Goal: Information Seeking & Learning: Learn about a topic

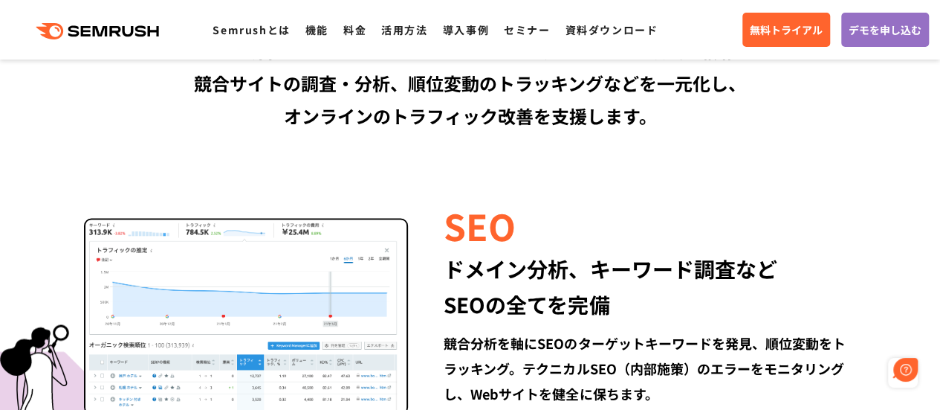
scroll to position [1338, 0]
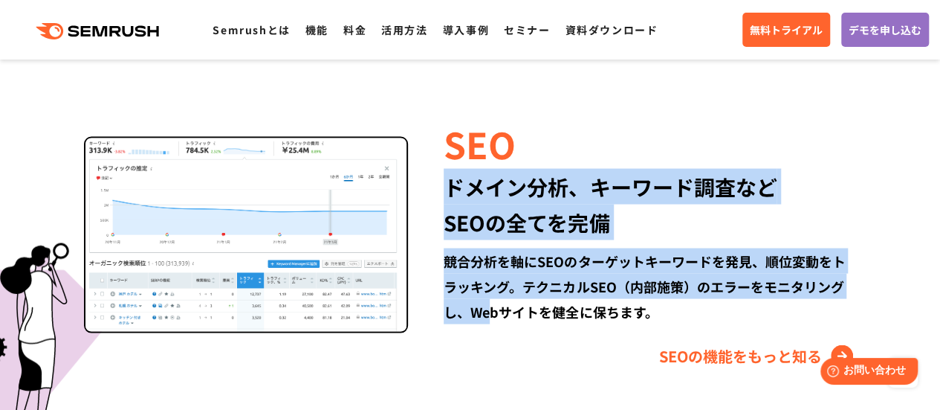
drag, startPoint x: 437, startPoint y: 185, endPoint x: 492, endPoint y: 317, distance: 143.3
click at [492, 317] on div "SEO ドメイン分析、キーワード調査など SEOの全てを完備 競合分析を軸にSEOのターゲットキーワードを発見、順位変動をトラッキング。テクニカルSEO（内部…" at bounding box center [632, 242] width 448 height 250
click at [492, 317] on div "競合分析を軸にSEOのターゲットキーワードを発見、順位変動をトラッキング。テクニカルSEO（内部施策）のエラーをモニタリングし、Webサイトを健全に保ちます。" at bounding box center [650, 285] width 412 height 76
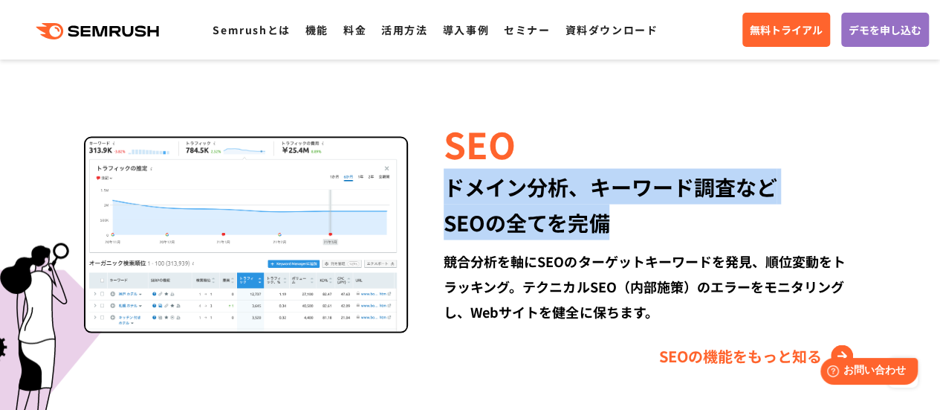
drag, startPoint x: 444, startPoint y: 178, endPoint x: 603, endPoint y: 218, distance: 164.0
click at [603, 218] on div "ドメイン分析、キーワード調査など SEOの全てを完備" at bounding box center [650, 203] width 412 height 71
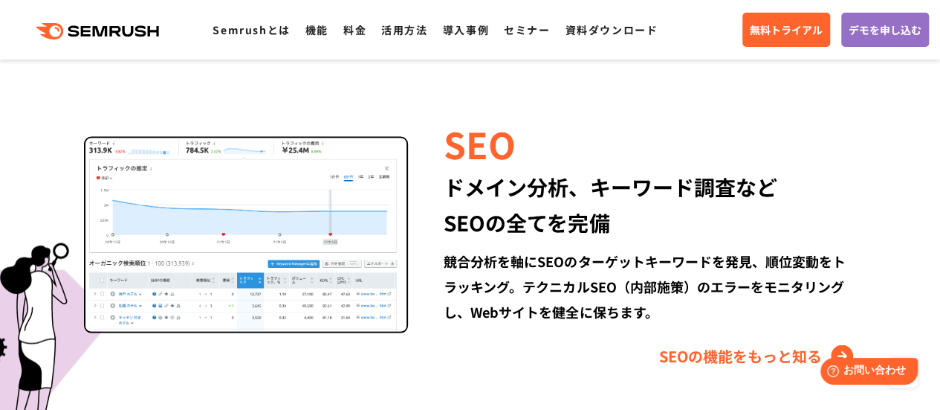
click at [559, 248] on div "競合分析を軸にSEOのターゲットキーワードを発見、順位変動をトラッキング。テクニカルSEO（内部施策）のエラーをモニタリングし、Webサイトを健全に保ちます。" at bounding box center [650, 285] width 412 height 76
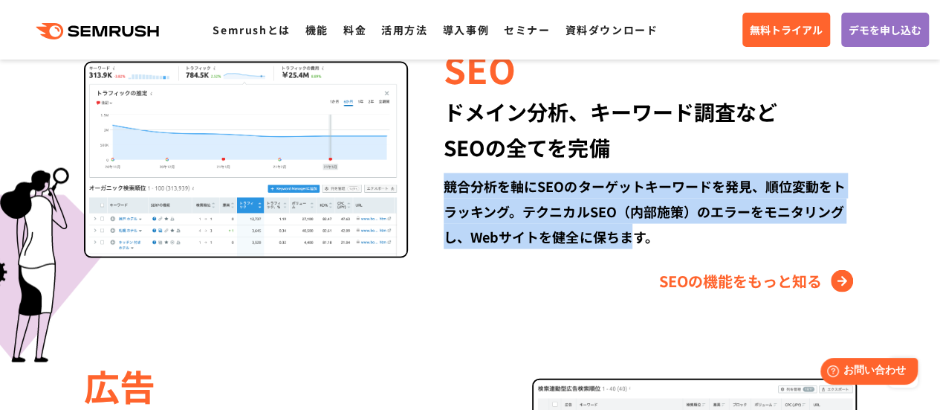
drag, startPoint x: 446, startPoint y: 185, endPoint x: 641, endPoint y: 236, distance: 201.4
click at [639, 236] on div "競合分析を軸にSEOのターゲットキーワードを発見、順位変動をトラッキング。テクニカルSEO（内部施策）のエラーをモニタリングし、Webサイトを健全に保ちます。" at bounding box center [650, 211] width 412 height 76
click at [653, 242] on div "競合分析を軸にSEOのターゲットキーワードを発見、順位変動をトラッキング。テクニカルSEO（内部施策）のエラーをモニタリングし、Webサイトを健全に保ちます。" at bounding box center [650, 211] width 412 height 76
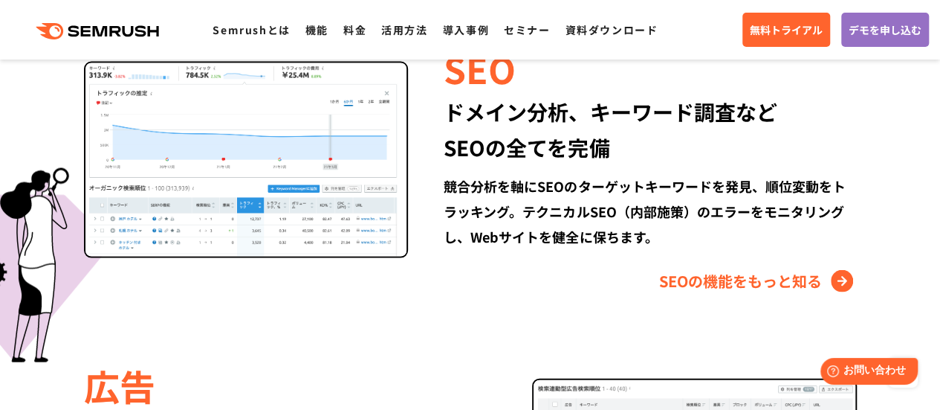
click at [653, 242] on div "競合分析を軸にSEOのターゲットキーワードを発見、順位変動をトラッキング。テクニカルSEO（内部施策）のエラーをモニタリングし、Webサイトを健全に保ちます。" at bounding box center [650, 211] width 412 height 76
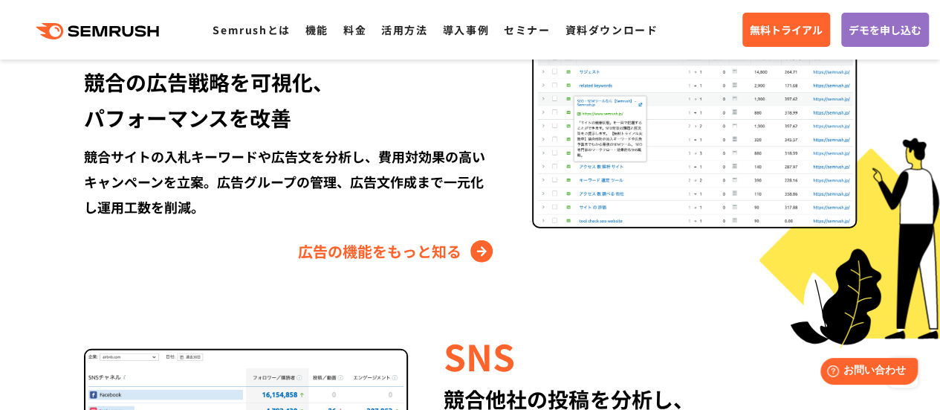
scroll to position [1709, 0]
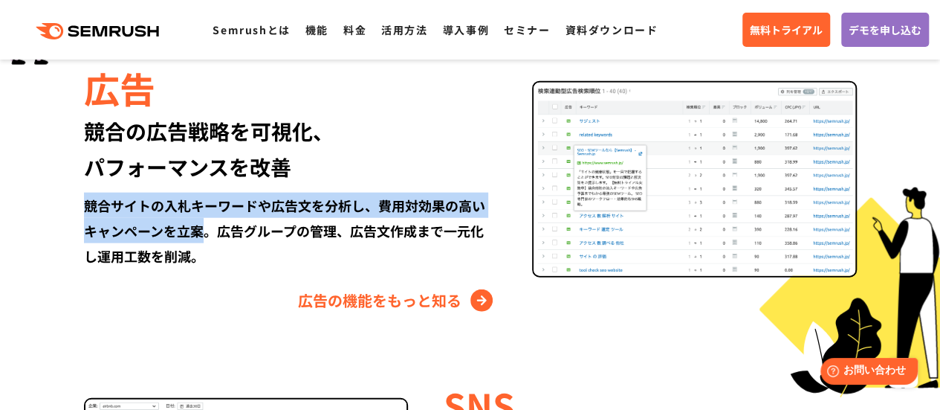
drag, startPoint x: 77, startPoint y: 204, endPoint x: 210, endPoint y: 239, distance: 137.4
click at [210, 239] on div "広告 競合の広告戦略を可視化、 パフォーマンスを改善 競合サイトの入札キーワードや広告文を分析し、費用対効果の高いキャンペーンを立案。広告グループの管理、広告…" at bounding box center [470, 187] width 855 height 250
click at [223, 235] on div "競合サイトの入札キーワードや広告文を分析し、費用対効果の高いキャンペーンを立案。広告グループの管理、広告文作成まで一元化し運用工数を削減。" at bounding box center [290, 230] width 412 height 76
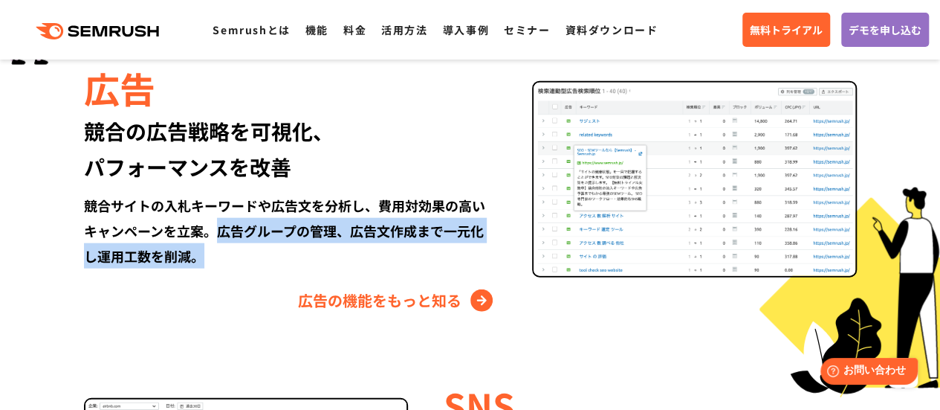
drag, startPoint x: 213, startPoint y: 220, endPoint x: 219, endPoint y: 256, distance: 36.2
click at [219, 254] on div "競合サイトの入札キーワードや広告文を分析し、費用対効果の高いキャンペーンを立案。広告グループの管理、広告文作成まで一元化し運用工数を削減。" at bounding box center [290, 230] width 412 height 76
click at [220, 261] on div "競合サイトの入札キーワードや広告文を分析し、費用対効果の高いキャンペーンを立案。広告グループの管理、広告文作成まで一元化し運用工数を削減。" at bounding box center [290, 230] width 412 height 76
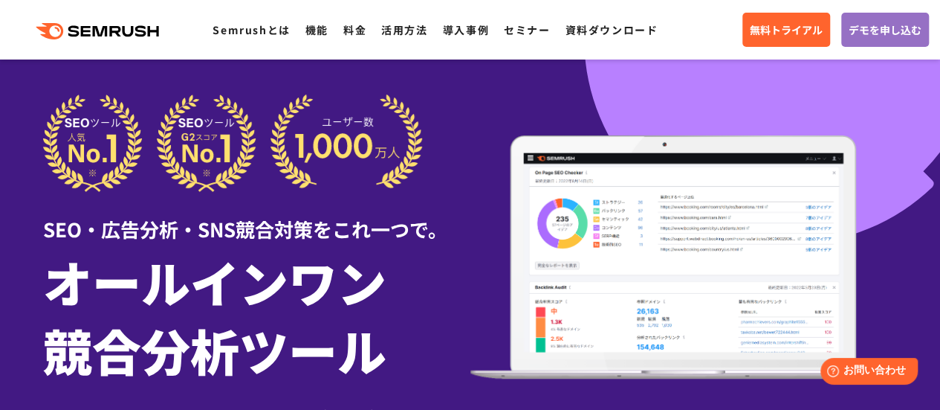
scroll to position [0, 0]
